Goal: Information Seeking & Learning: Learn about a topic

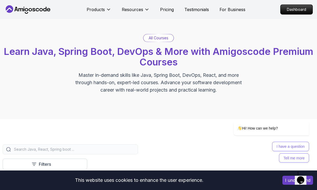
scroll to position [12, 0]
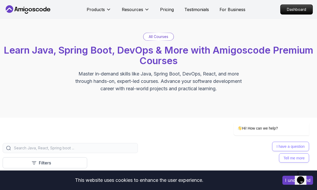
click at [70, 148] on input "search" at bounding box center [73, 147] width 121 height 5
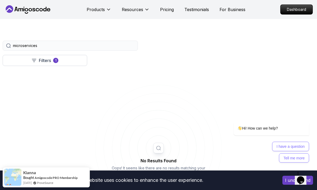
scroll to position [114, 0]
click at [88, 47] on input "microservices" at bounding box center [73, 45] width 121 height 5
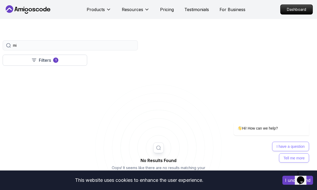
type input "m"
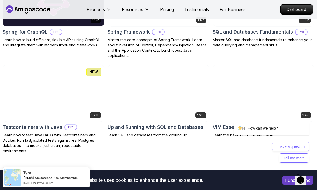
scroll to position [1461, 0]
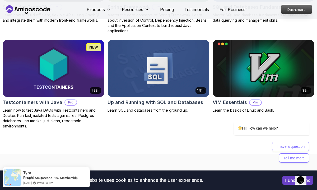
click at [286, 11] on p "Dashboard" at bounding box center [296, 9] width 30 height 9
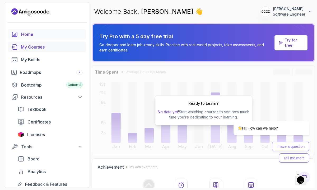
click at [33, 43] on link "My Courses" at bounding box center [47, 47] width 78 height 11
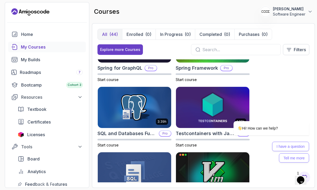
scroll to position [1315, 0]
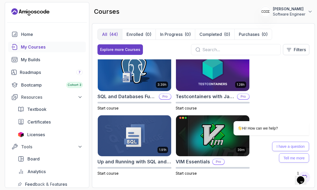
click at [300, 14] on p "Software Engineer" at bounding box center [288, 14] width 32 height 5
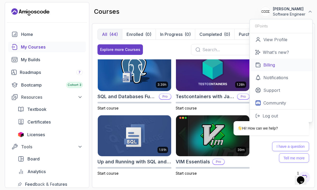
click at [261, 66] on link "Billing" at bounding box center [280, 65] width 63 height 13
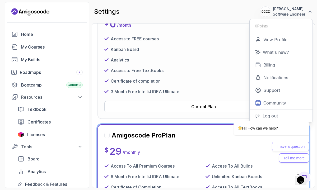
scroll to position [99, 0]
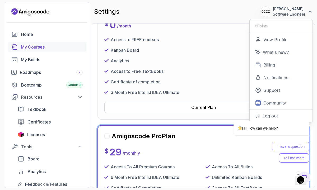
click at [61, 48] on div "My Courses" at bounding box center [52, 47] width 62 height 6
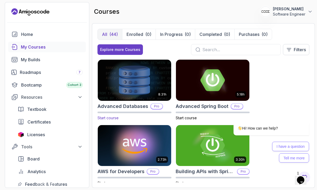
click at [126, 84] on img at bounding box center [134, 80] width 77 height 43
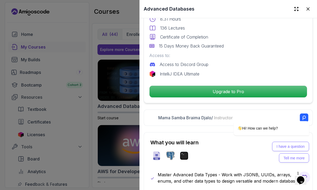
scroll to position [155, 0]
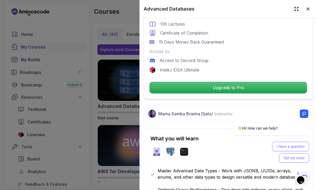
click at [137, 91] on div at bounding box center [158, 95] width 317 height 190
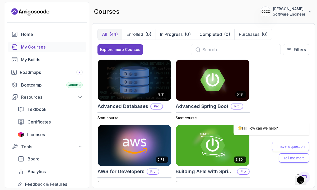
click at [199, 50] on icon at bounding box center [197, 49] width 5 height 5
click at [209, 47] on input "text" at bounding box center [239, 49] width 74 height 6
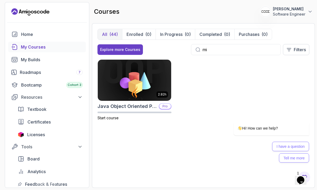
type input "m"
